Goal: Find specific page/section: Find specific page/section

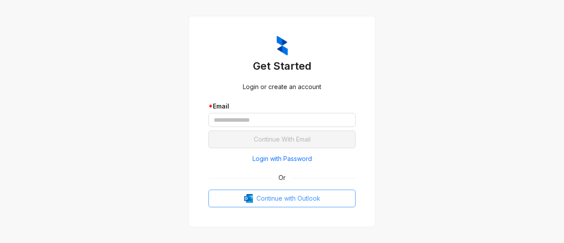
click at [246, 190] on button "Continue with Outlook" at bounding box center [281, 198] width 147 height 18
drag, startPoint x: 0, startPoint y: 0, endPoint x: 246, endPoint y: 190, distance: 311.0
click at [246, 190] on button "Continue with Outlook" at bounding box center [281, 198] width 147 height 18
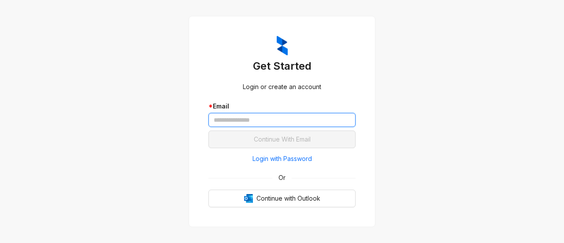
click at [296, 119] on input "text" at bounding box center [281, 120] width 147 height 14
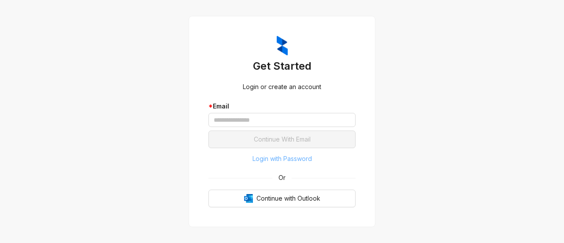
click at [290, 156] on span "Login with Password" at bounding box center [281, 159] width 59 height 10
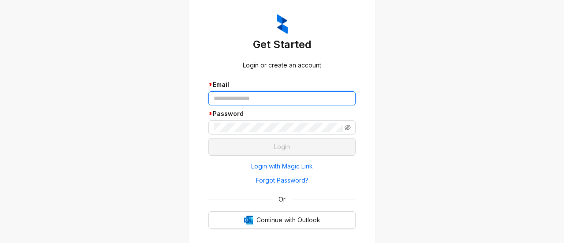
click at [282, 94] on input "text" at bounding box center [281, 98] width 147 height 14
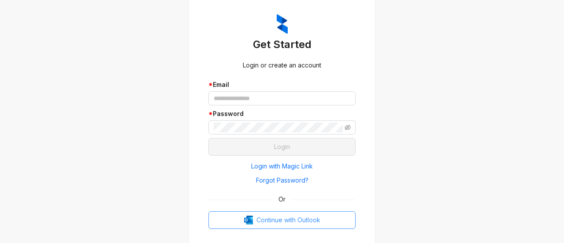
click at [287, 220] on span "Continue with Outlook" at bounding box center [288, 220] width 64 height 10
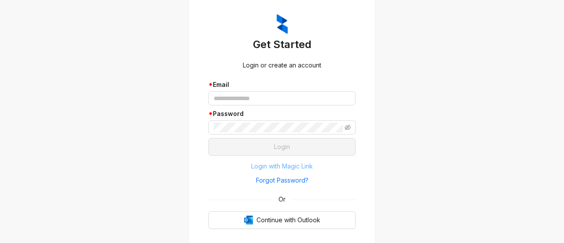
click at [284, 168] on span "Login with Magic Link" at bounding box center [282, 166] width 62 height 10
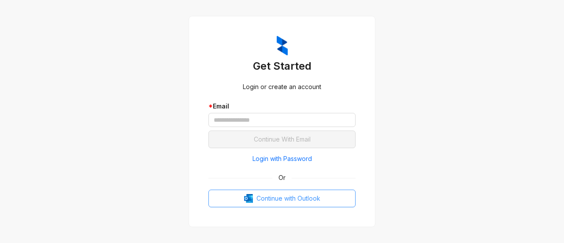
click at [277, 190] on button "Continue with Outlook" at bounding box center [281, 198] width 147 height 18
click at [275, 205] on button "Continue with Outlook" at bounding box center [281, 198] width 147 height 18
click at [267, 154] on span "Login with Password" at bounding box center [281, 159] width 59 height 10
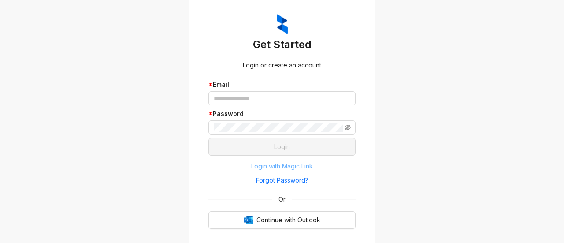
click at [279, 162] on span "Login with Magic Link" at bounding box center [282, 166] width 62 height 10
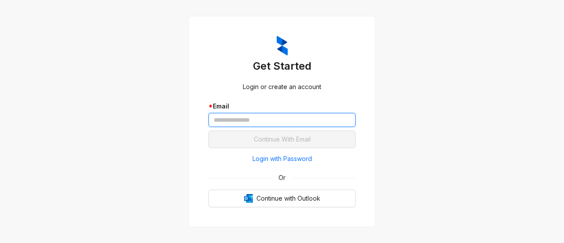
click at [272, 119] on input "text" at bounding box center [281, 120] width 147 height 14
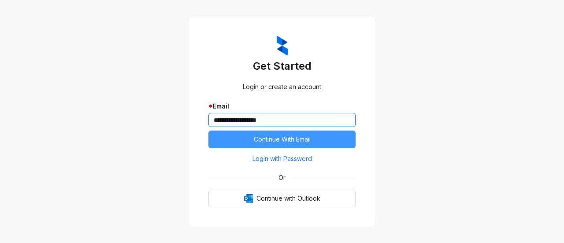
type input "**********"
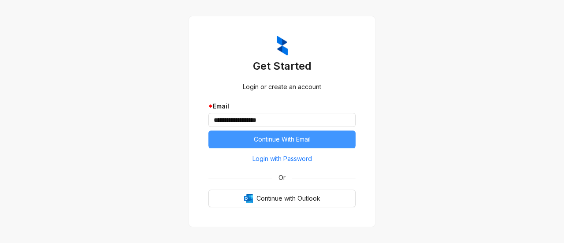
click at [295, 140] on span "Continue With Email" at bounding box center [282, 139] width 57 height 10
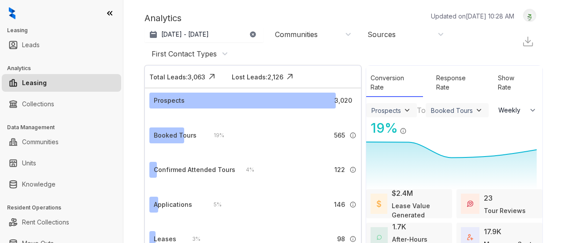
select select "******"
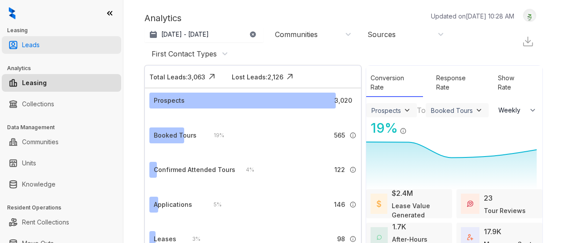
click at [40, 47] on link "Leads" at bounding box center [31, 45] width 18 height 18
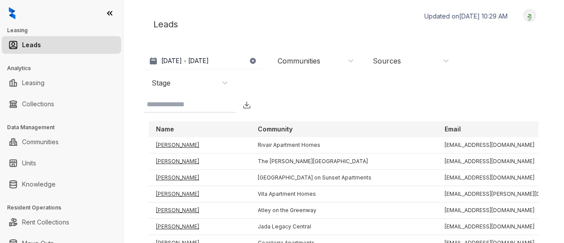
scroll to position [49, 0]
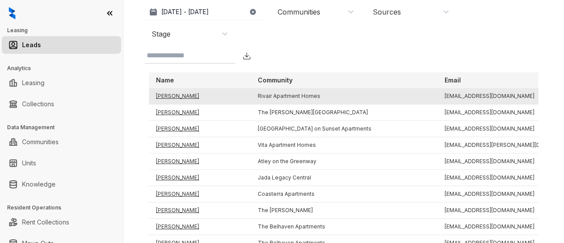
click at [178, 92] on td "[PERSON_NAME]" at bounding box center [200, 96] width 102 height 16
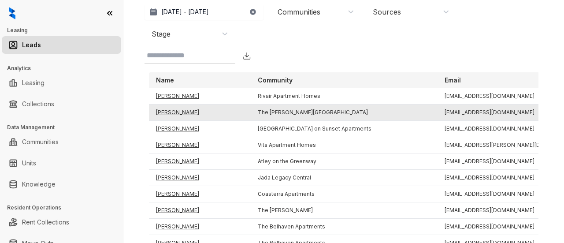
click at [161, 111] on td "[PERSON_NAME]" at bounding box center [200, 112] width 102 height 16
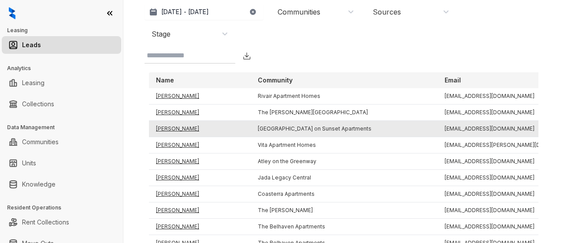
click at [181, 129] on td "[PERSON_NAME]" at bounding box center [200, 129] width 102 height 16
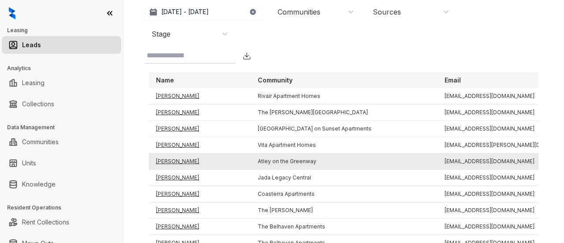
click at [169, 162] on td "[PERSON_NAME]" at bounding box center [200, 161] width 102 height 16
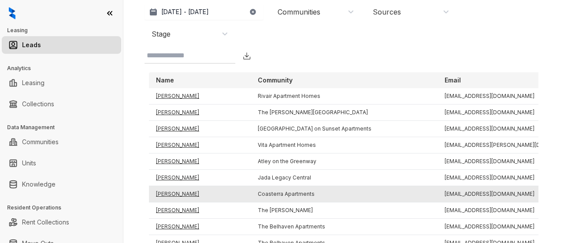
click at [178, 191] on td "[PERSON_NAME]" at bounding box center [200, 194] width 102 height 16
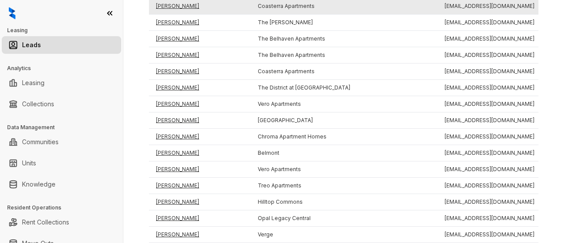
scroll to position [238, 0]
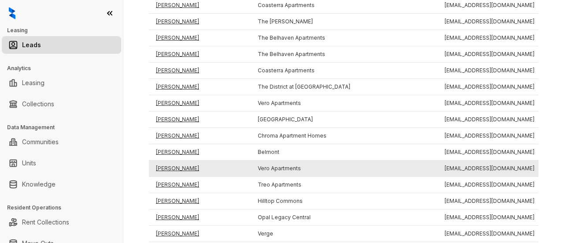
click at [182, 166] on td "[PERSON_NAME]" at bounding box center [200, 168] width 102 height 16
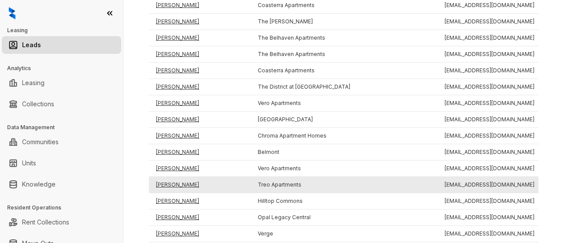
click at [166, 183] on td "[PERSON_NAME]" at bounding box center [200, 185] width 102 height 16
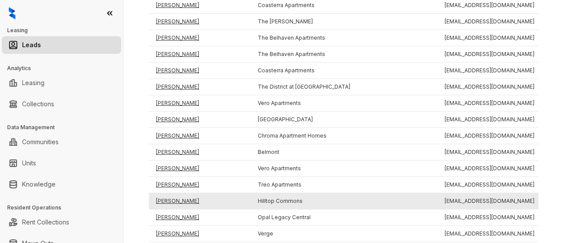
click at [173, 197] on td "[PERSON_NAME]" at bounding box center [200, 201] width 102 height 16
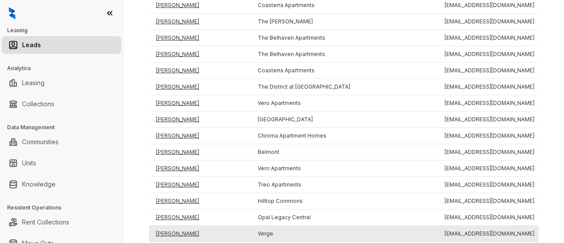
click at [176, 233] on td "[PERSON_NAME]" at bounding box center [200, 234] width 102 height 16
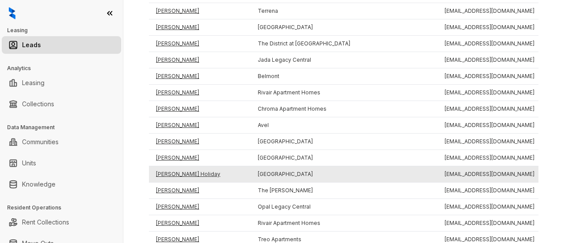
scroll to position [545, 0]
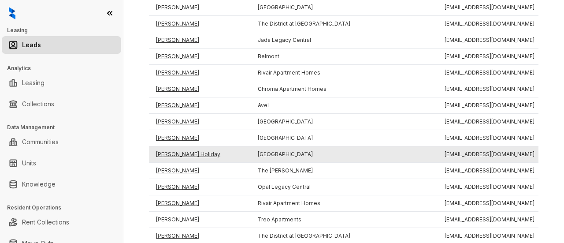
click at [178, 147] on td "[PERSON_NAME] Holiday" at bounding box center [200, 154] width 102 height 16
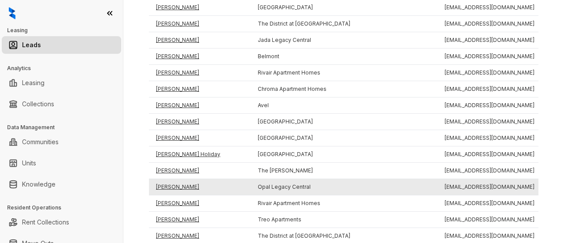
click at [173, 179] on td "[PERSON_NAME]" at bounding box center [200, 187] width 102 height 16
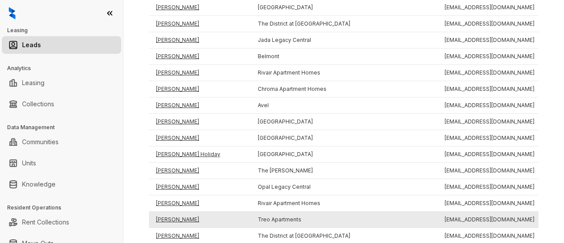
click at [175, 214] on td "[PERSON_NAME]" at bounding box center [200, 220] width 102 height 16
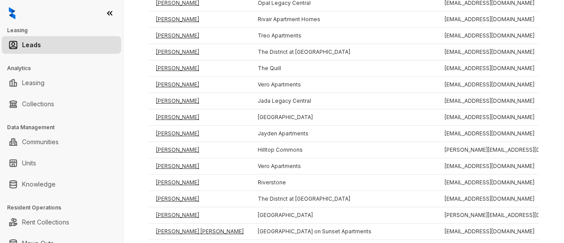
scroll to position [729, 0]
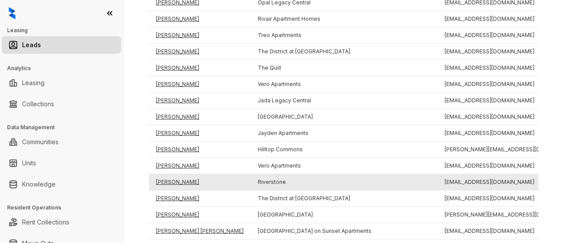
click at [167, 174] on td "[PERSON_NAME]" at bounding box center [200, 182] width 102 height 16
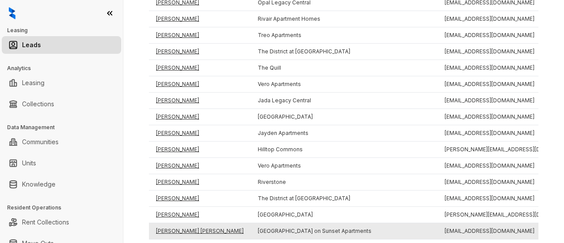
click at [183, 225] on td "[PERSON_NAME] [PERSON_NAME]" at bounding box center [200, 231] width 102 height 16
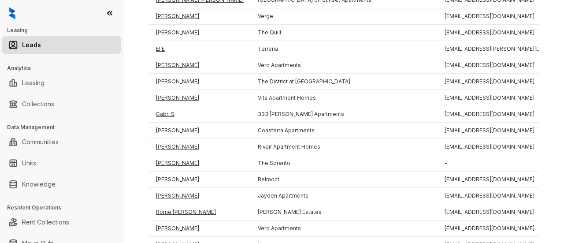
scroll to position [961, 0]
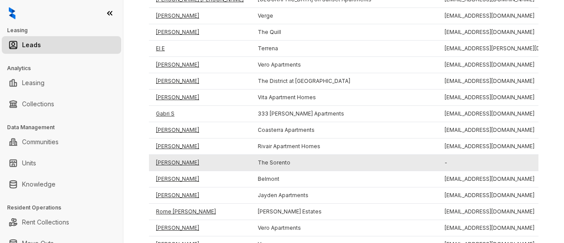
click at [174, 155] on td "[PERSON_NAME]" at bounding box center [200, 163] width 102 height 16
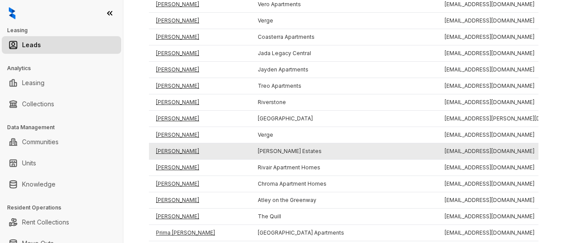
scroll to position [1190, 0]
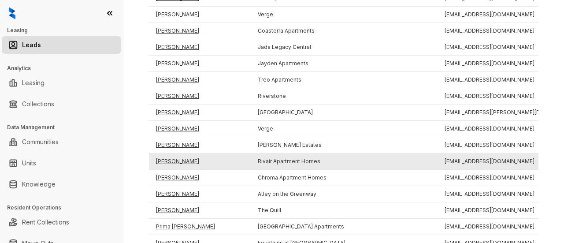
click at [175, 153] on td "[PERSON_NAME]" at bounding box center [200, 161] width 102 height 16
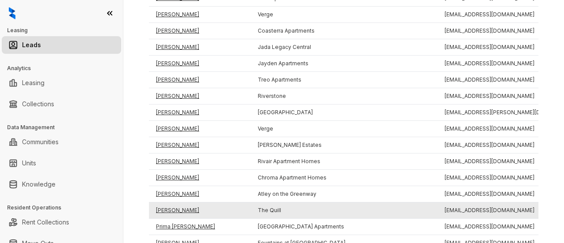
click at [175, 202] on td "[PERSON_NAME]" at bounding box center [200, 210] width 102 height 16
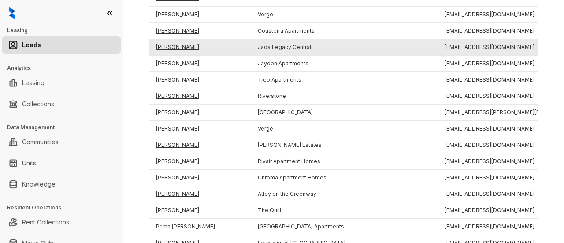
scroll to position [1537, 0]
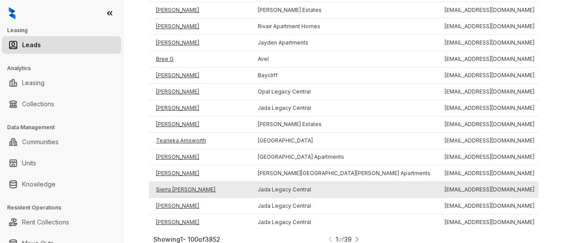
click at [182, 182] on td "Sierra [PERSON_NAME]" at bounding box center [200, 190] width 102 height 16
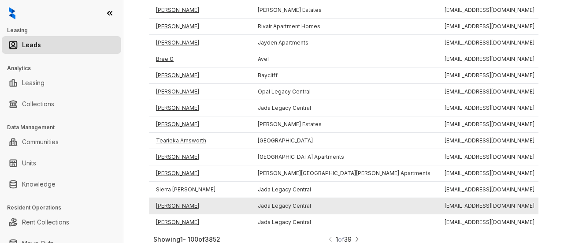
click at [171, 198] on td "[PERSON_NAME]" at bounding box center [200, 206] width 102 height 16
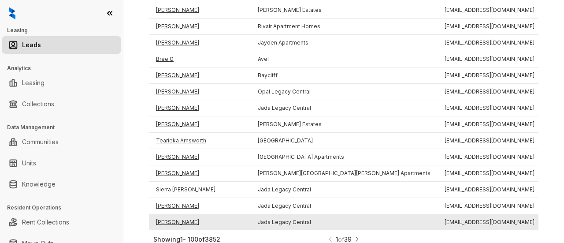
click at [184, 214] on td "[PERSON_NAME]" at bounding box center [200, 222] width 102 height 16
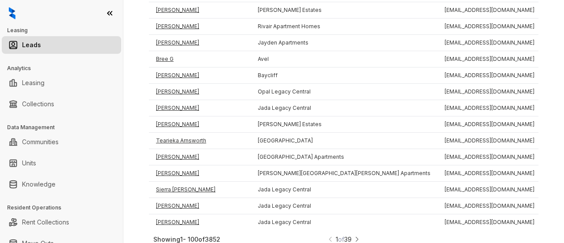
click at [354, 234] on img at bounding box center [357, 238] width 6 height 9
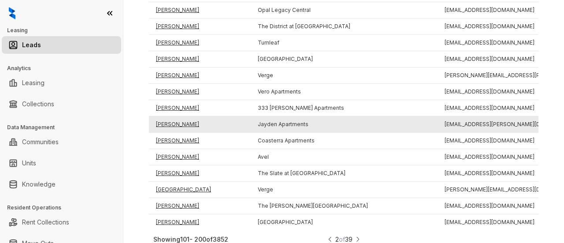
click at [177, 116] on td "[PERSON_NAME]" at bounding box center [200, 124] width 102 height 16
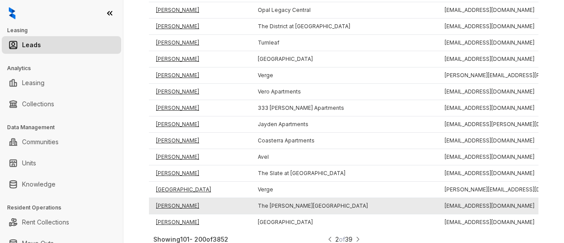
click at [181, 198] on td "[PERSON_NAME]" at bounding box center [200, 206] width 102 height 16
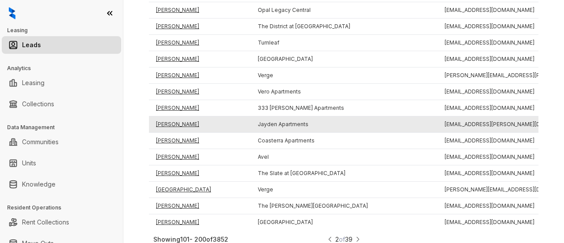
scroll to position [112, 0]
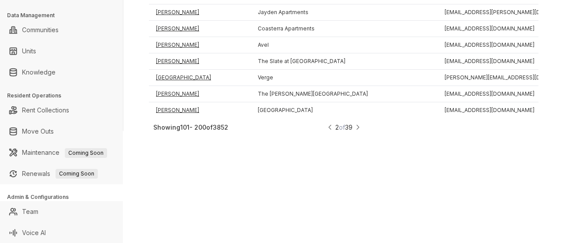
click at [355, 123] on img at bounding box center [358, 127] width 6 height 9
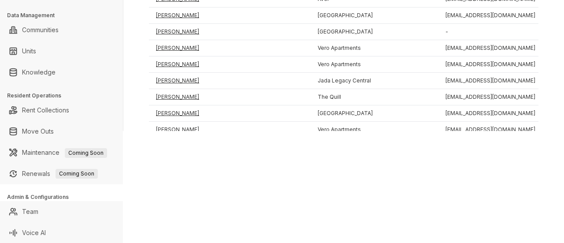
scroll to position [1537, 0]
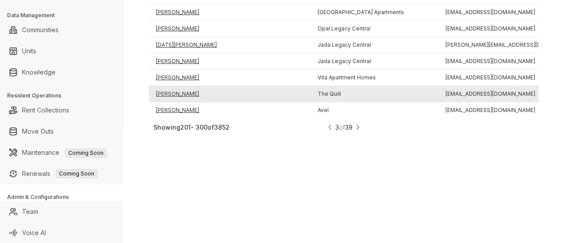
click at [167, 86] on td "[PERSON_NAME]" at bounding box center [230, 94] width 162 height 16
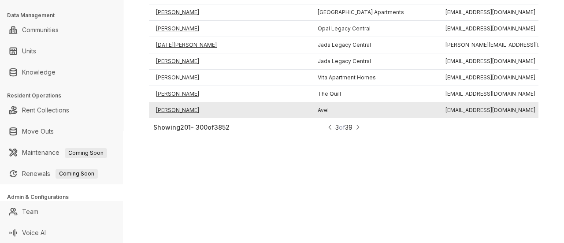
click at [173, 102] on td "[PERSON_NAME]" at bounding box center [230, 110] width 162 height 16
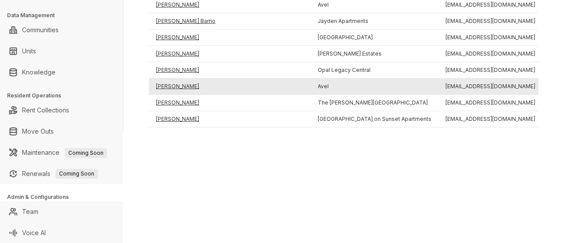
scroll to position [1291, 0]
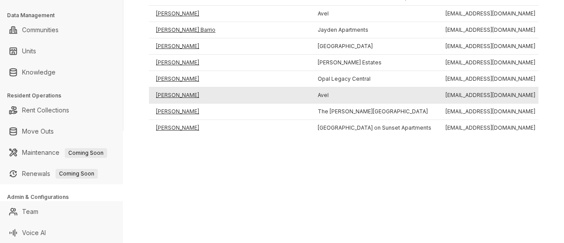
click at [178, 87] on td "[PERSON_NAME]" at bounding box center [230, 95] width 162 height 16
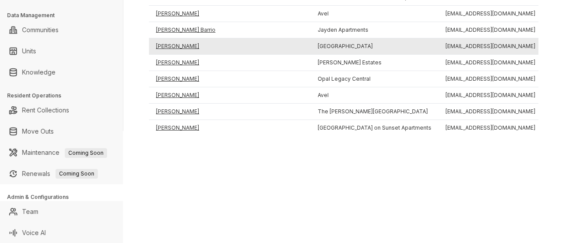
click at [173, 38] on td "[PERSON_NAME]" at bounding box center [230, 46] width 162 height 16
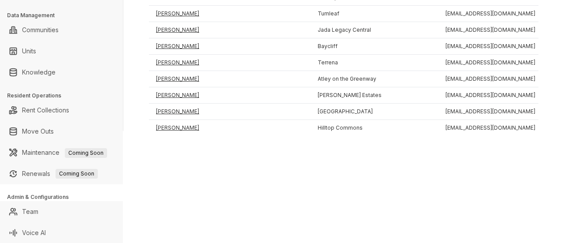
scroll to position [1114, 0]
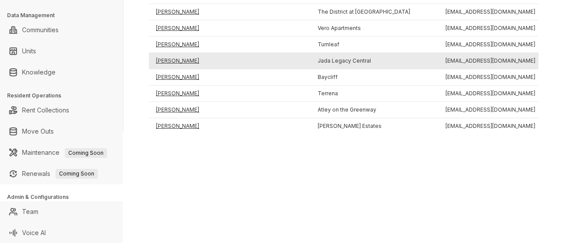
click at [181, 53] on td "[PERSON_NAME]" at bounding box center [230, 61] width 162 height 16
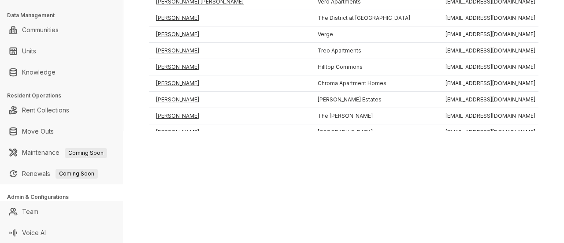
scroll to position [844, 0]
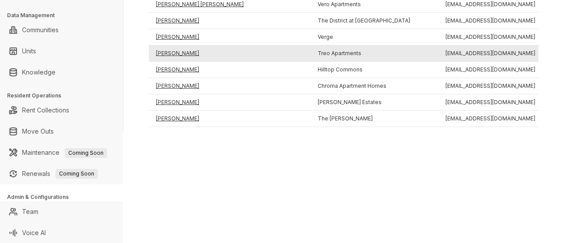
click at [185, 45] on td "[PERSON_NAME]" at bounding box center [230, 53] width 162 height 16
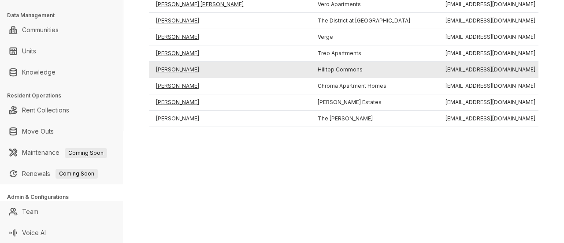
click at [173, 62] on td "[PERSON_NAME]" at bounding box center [230, 70] width 162 height 16
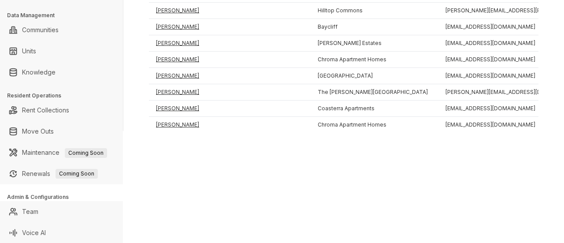
scroll to position [671, 0]
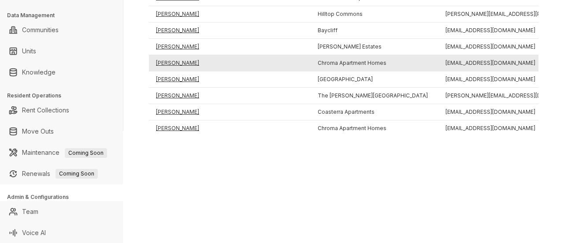
click at [187, 55] on td "[PERSON_NAME]" at bounding box center [230, 63] width 162 height 16
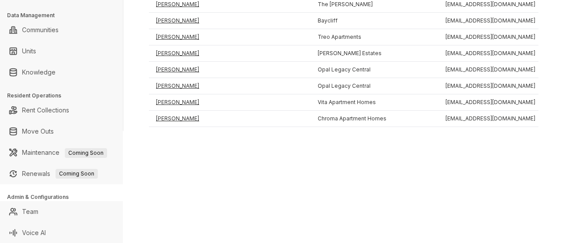
scroll to position [93, 0]
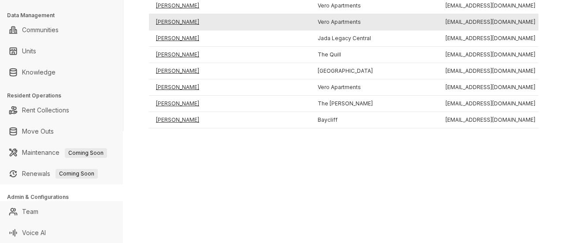
click at [200, 19] on td "[PERSON_NAME]" at bounding box center [230, 22] width 162 height 16
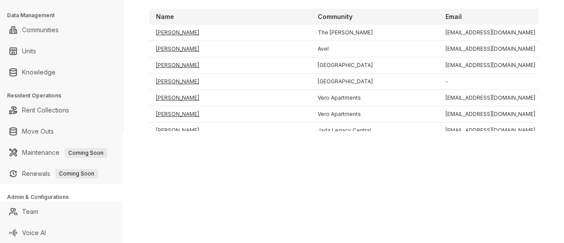
scroll to position [0, 0]
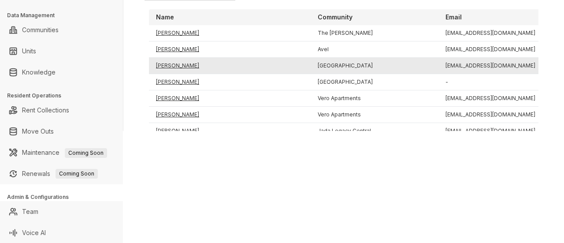
click at [180, 66] on td "[PERSON_NAME]" at bounding box center [230, 66] width 162 height 16
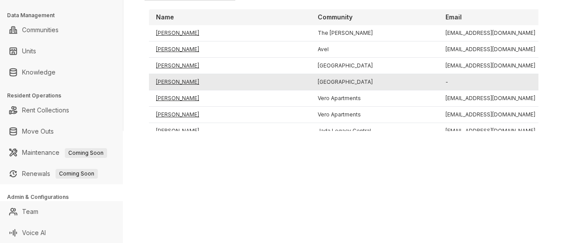
scroll to position [74, 0]
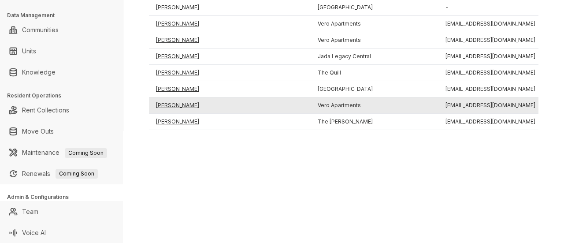
click at [179, 103] on td "[PERSON_NAME]" at bounding box center [230, 105] width 162 height 16
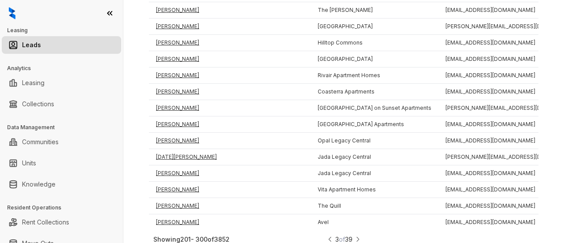
scroll to position [112, 0]
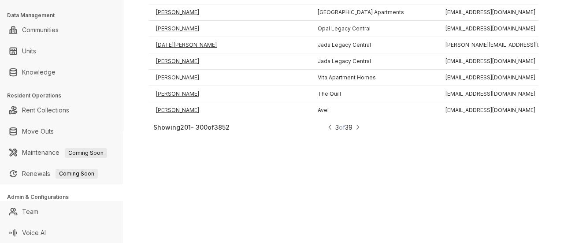
click at [355, 123] on img at bounding box center [358, 127] width 6 height 9
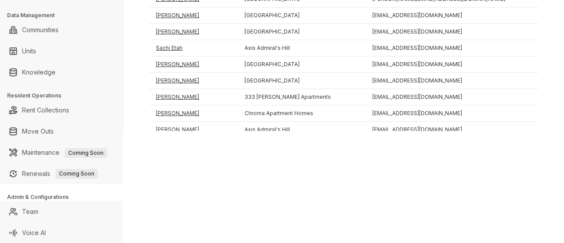
scroll to position [1537, 0]
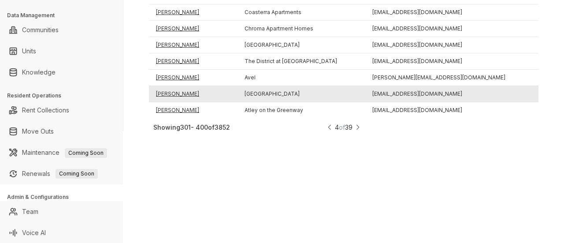
click at [177, 86] on td "[PERSON_NAME]" at bounding box center [193, 94] width 89 height 16
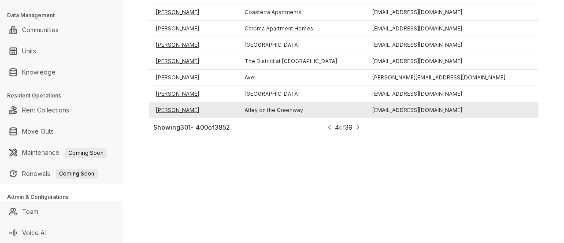
click at [173, 102] on td "[PERSON_NAME]" at bounding box center [193, 110] width 89 height 16
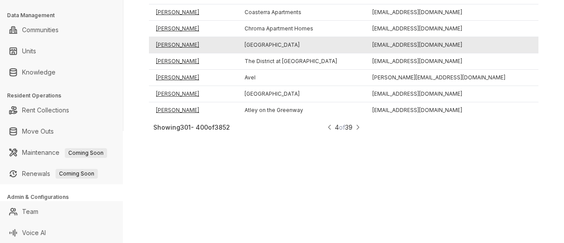
click at [172, 37] on td "[PERSON_NAME]" at bounding box center [193, 45] width 89 height 16
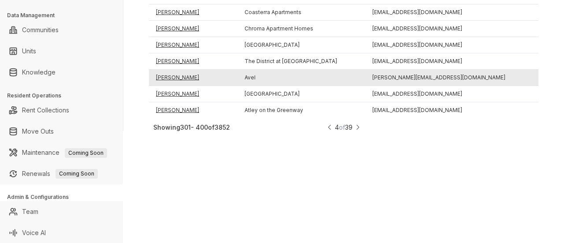
scroll to position [1401, 0]
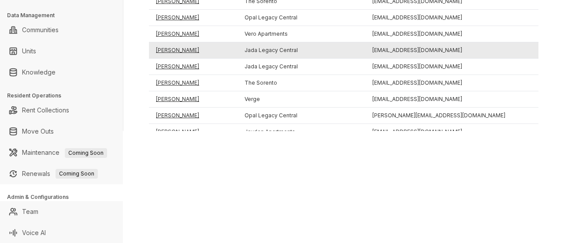
click at [165, 42] on td "[PERSON_NAME]" at bounding box center [193, 50] width 89 height 16
